Goal: Check status: Check status

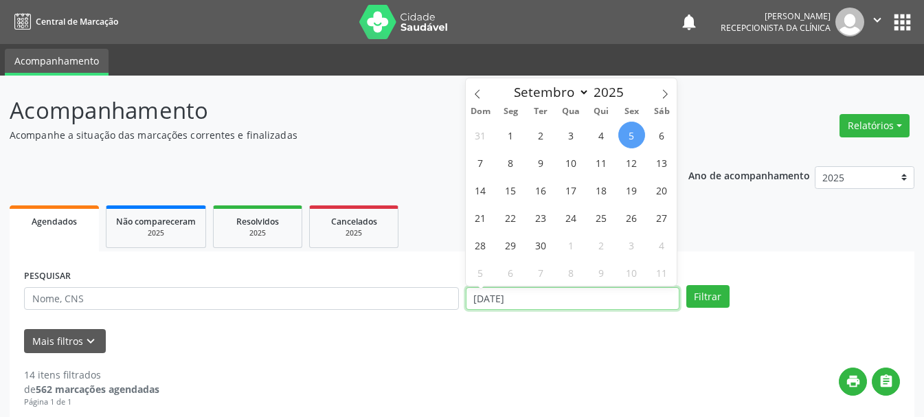
click at [575, 297] on input "[DATE]" at bounding box center [573, 298] width 214 height 23
click at [753, 234] on ul "Agendados Não compareceram 2025 Resolvidos 2025 Cancelados 2025" at bounding box center [462, 226] width 905 height 49
click at [548, 298] on input "[DATE]" at bounding box center [573, 298] width 214 height 23
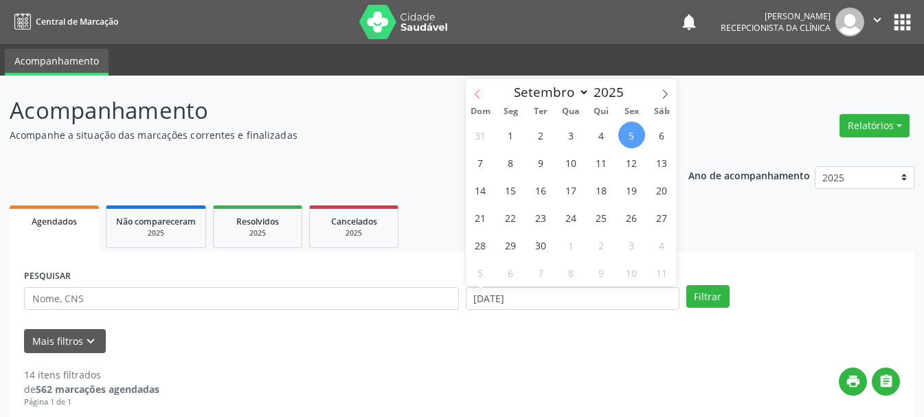
click at [480, 93] on icon at bounding box center [478, 94] width 10 height 10
select select "7"
click at [568, 168] on span "6" at bounding box center [571, 162] width 27 height 27
type input "[DATE]"
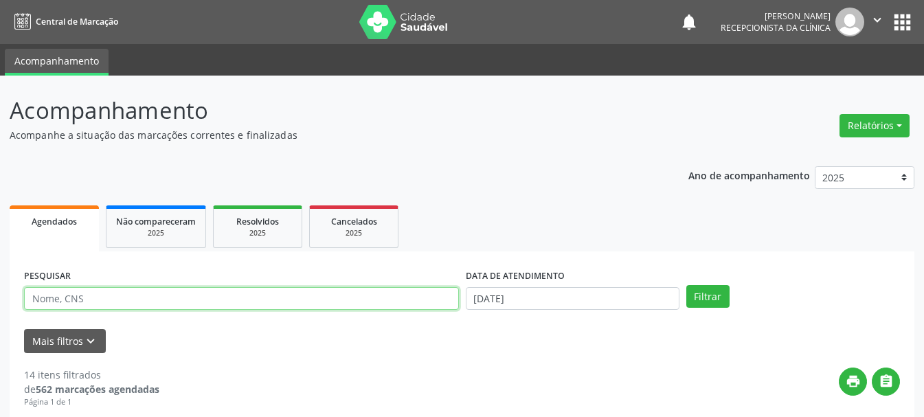
click at [235, 296] on input "text" at bounding box center [241, 298] width 435 height 23
type input "[PERSON_NAME]"
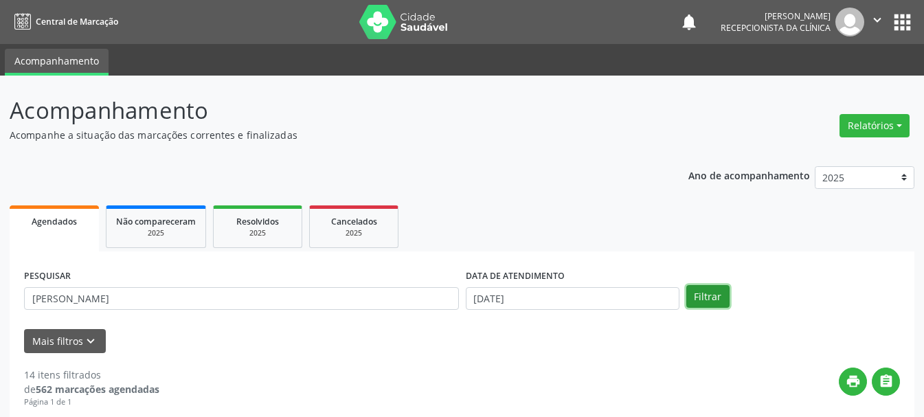
click at [698, 289] on button "Filtrar" at bounding box center [708, 296] width 43 height 23
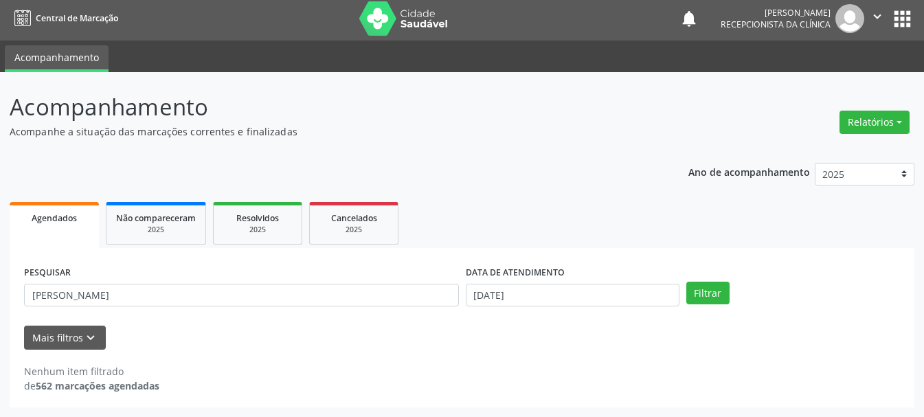
scroll to position [3, 0]
click at [544, 294] on input "[DATE]" at bounding box center [573, 295] width 214 height 23
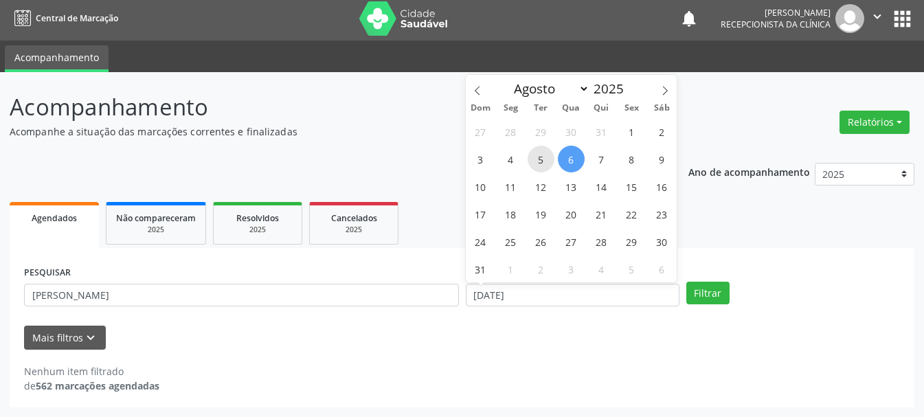
click at [542, 160] on span "5" at bounding box center [541, 159] width 27 height 27
type input "[DATE]"
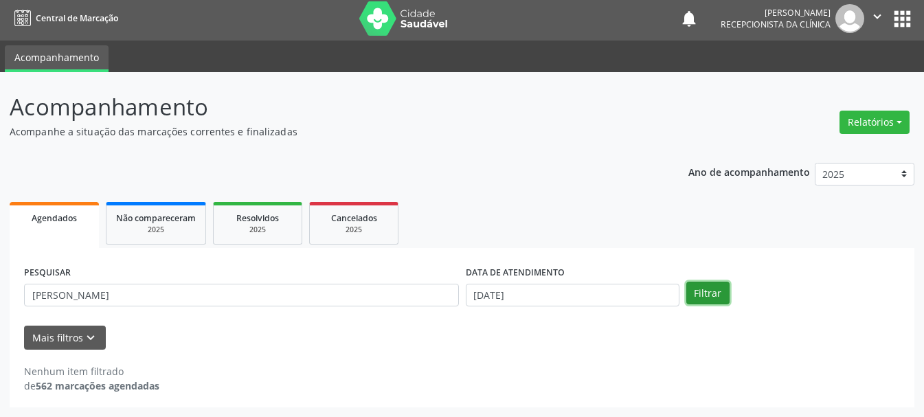
click at [707, 295] on button "Filtrar" at bounding box center [708, 293] width 43 height 23
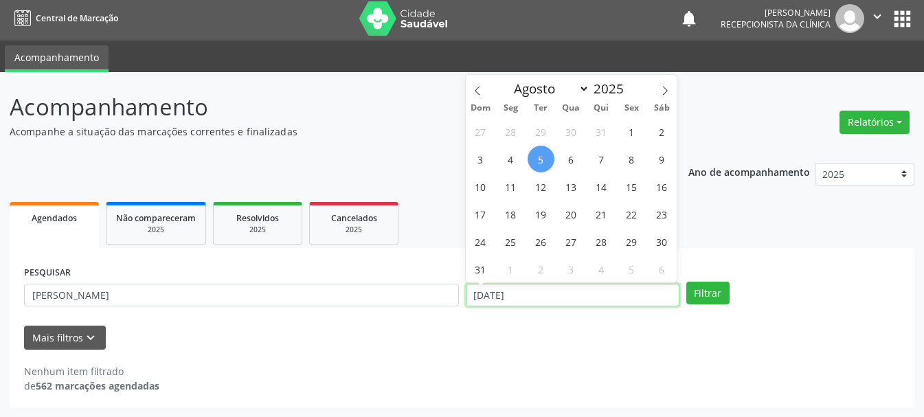
click at [566, 297] on input "[DATE]" at bounding box center [573, 295] width 214 height 23
click at [517, 157] on span "4" at bounding box center [511, 159] width 27 height 27
type input "[DATE]"
click at [517, 157] on span "4" at bounding box center [511, 159] width 27 height 27
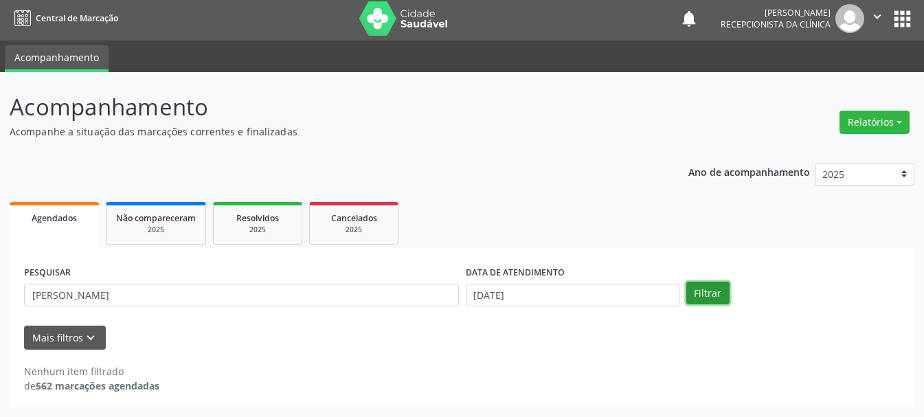
click at [698, 290] on button "Filtrar" at bounding box center [708, 293] width 43 height 23
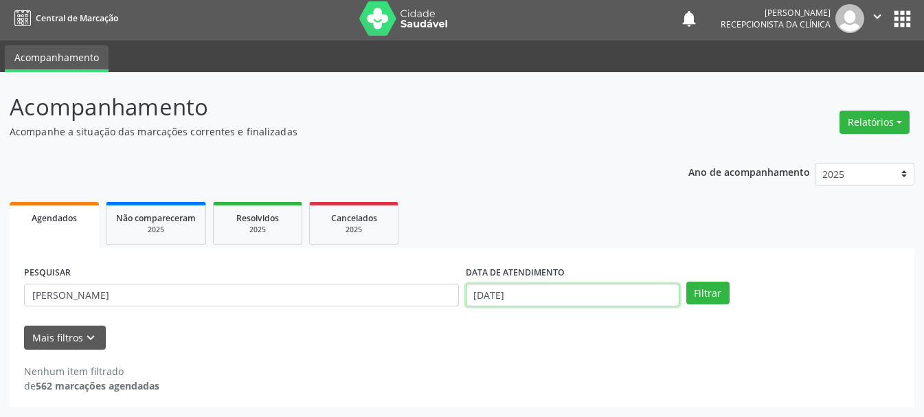
click at [570, 300] on input "[DATE]" at bounding box center [573, 295] width 214 height 23
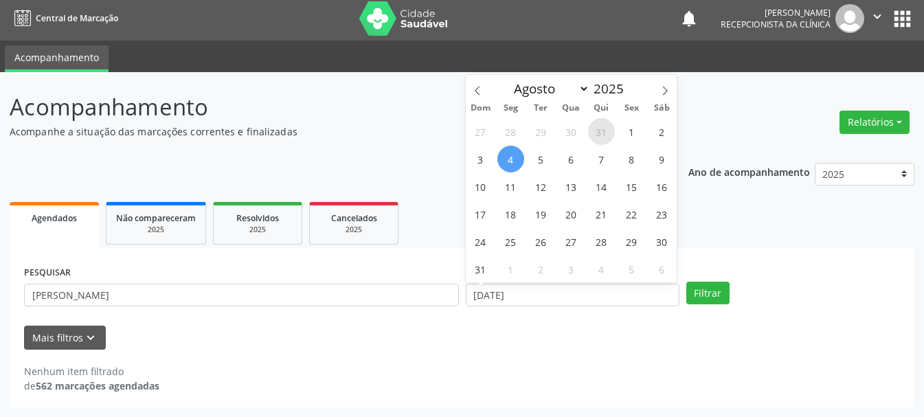
click at [603, 131] on span "31" at bounding box center [601, 131] width 27 height 27
type input "[DATE]"
click at [603, 131] on span "31" at bounding box center [601, 131] width 27 height 27
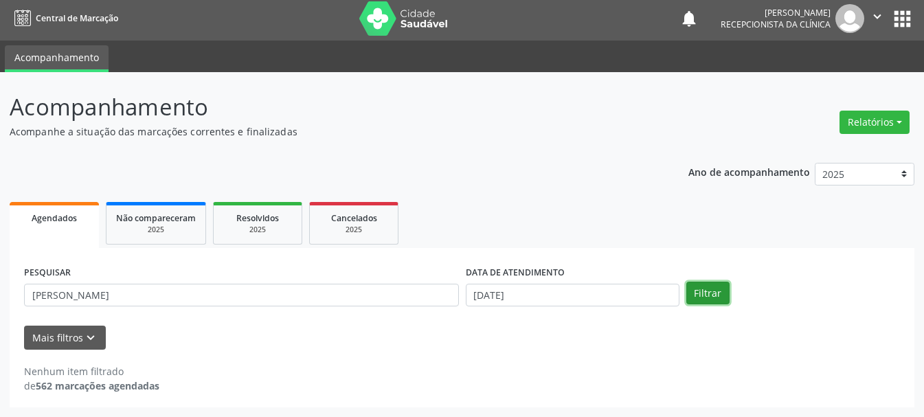
click at [703, 296] on button "Filtrar" at bounding box center [708, 293] width 43 height 23
